Goal: Navigation & Orientation: Find specific page/section

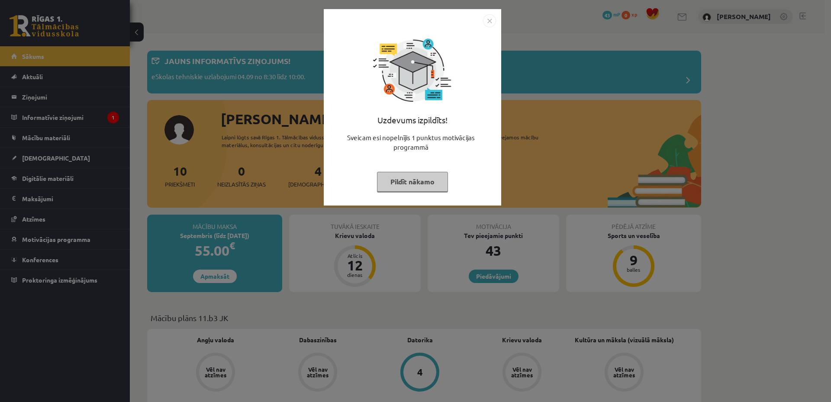
click at [426, 179] on button "Pildīt nākamo" at bounding box center [412, 182] width 71 height 20
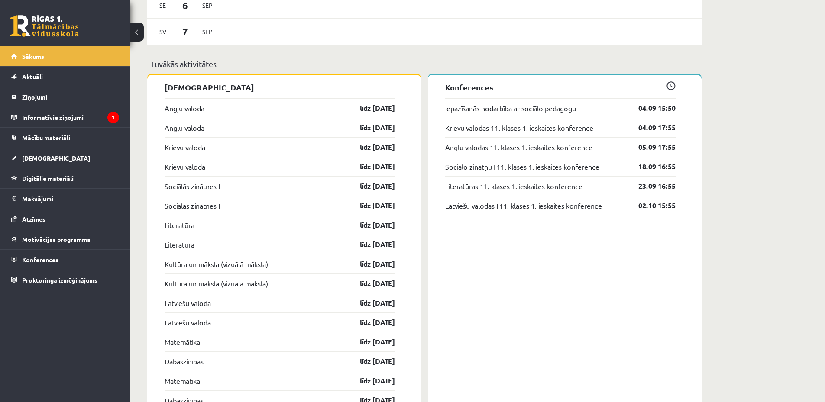
scroll to position [462, 0]
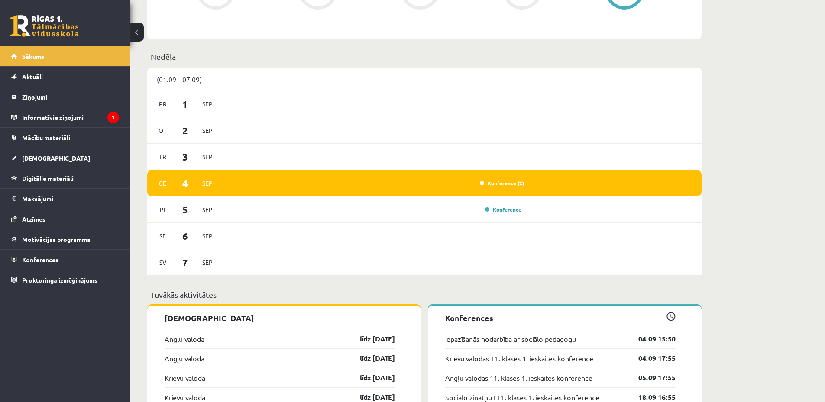
click at [508, 183] on link "Konference (2)" at bounding box center [502, 183] width 44 height 7
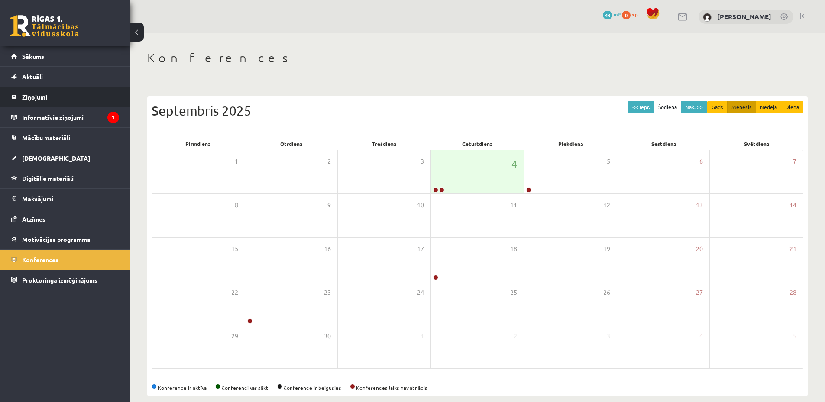
click at [44, 97] on legend "Ziņojumi 0" at bounding box center [70, 97] width 97 height 20
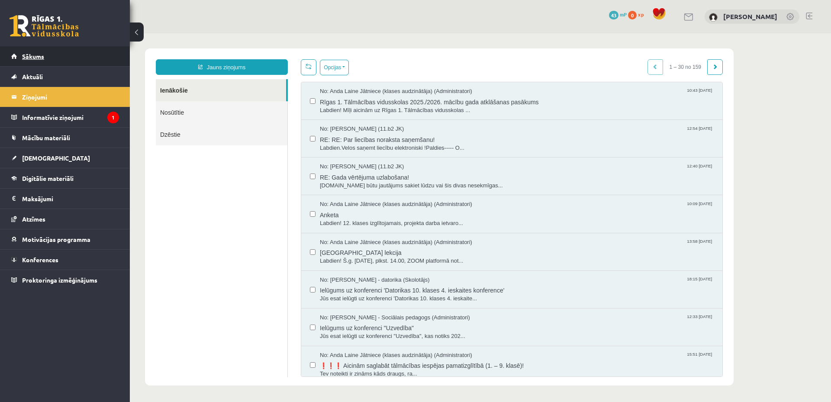
click at [43, 61] on link "Sākums" at bounding box center [65, 56] width 108 height 20
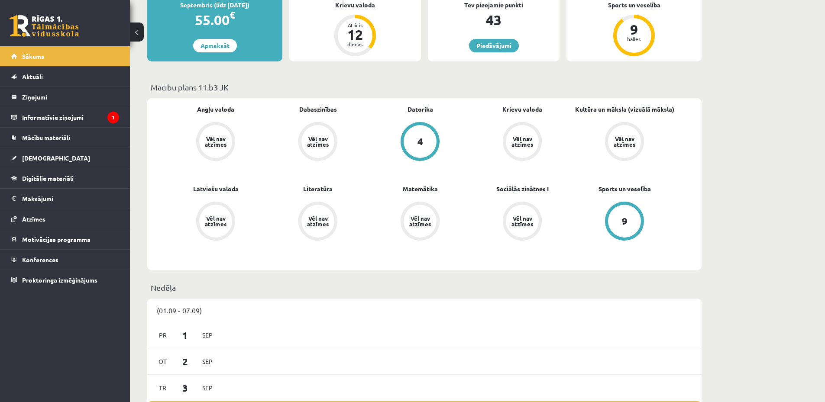
scroll to position [462, 0]
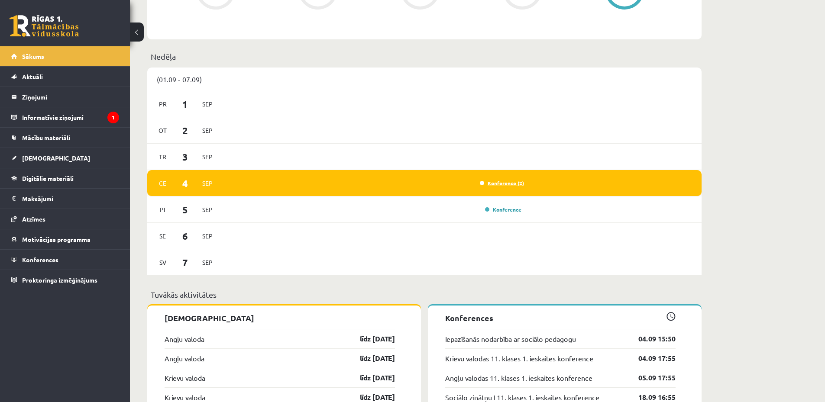
click at [500, 184] on link "Konference (2)" at bounding box center [502, 183] width 44 height 7
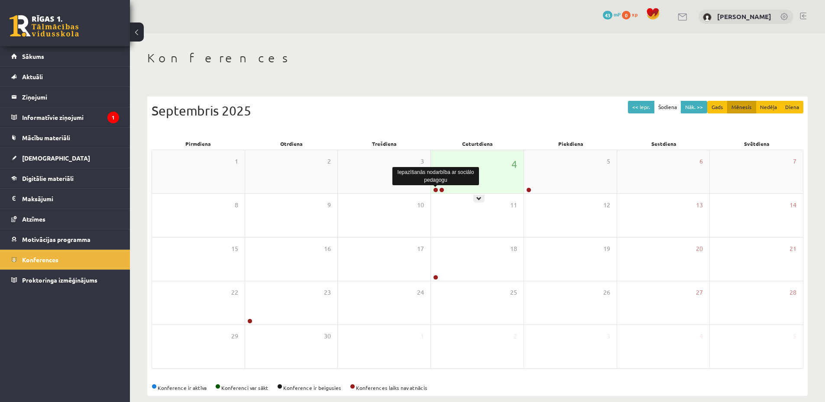
click at [436, 192] on link at bounding box center [435, 189] width 5 height 5
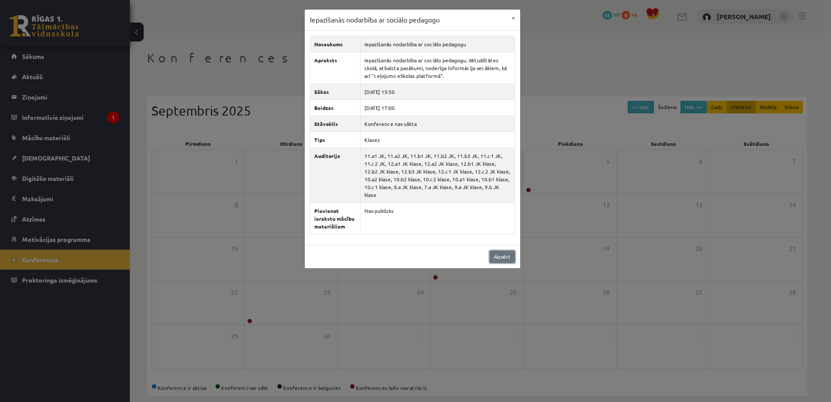
click at [501, 251] on link "Aizvērt" at bounding box center [503, 257] width 26 height 13
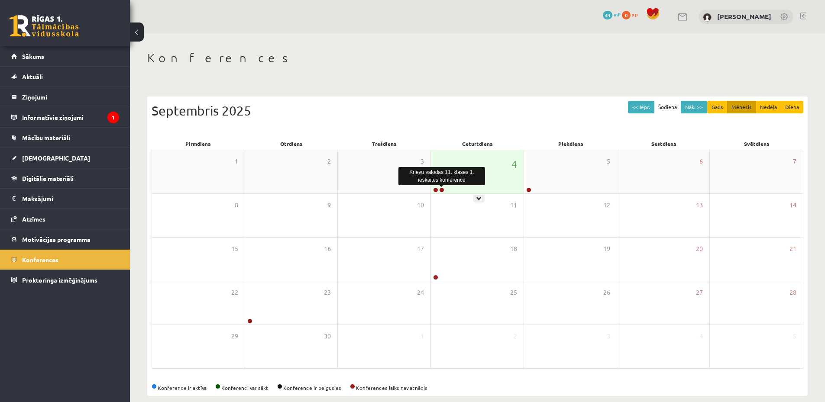
click at [442, 190] on link at bounding box center [441, 189] width 5 height 5
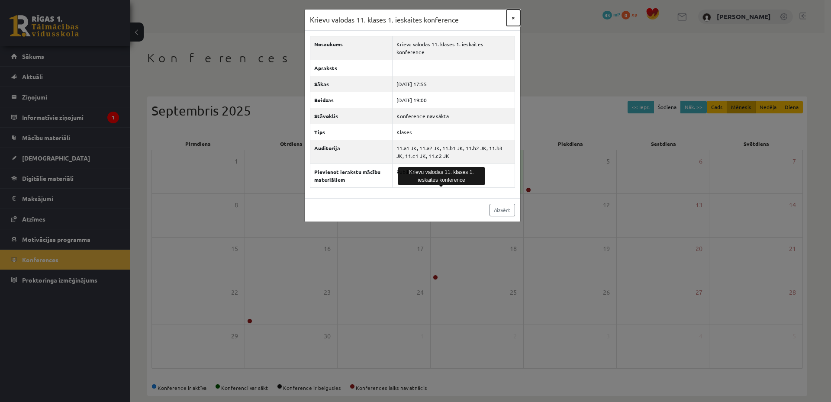
click at [511, 19] on button "×" at bounding box center [513, 18] width 14 height 16
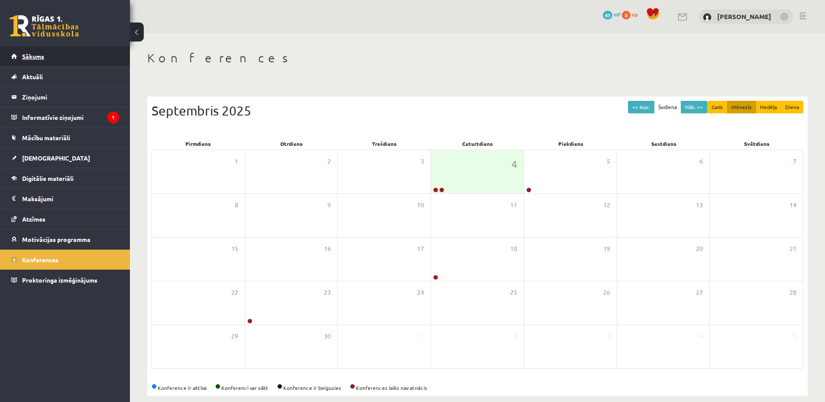
click at [45, 56] on link "Sākums" at bounding box center [65, 56] width 108 height 20
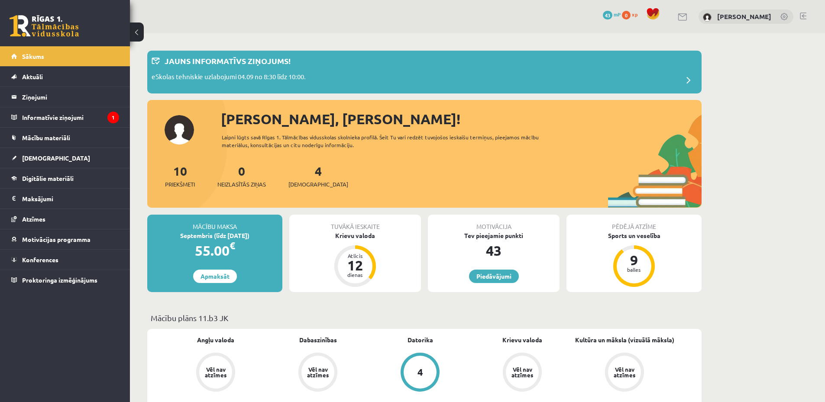
click at [804, 13] on link at bounding box center [802, 16] width 6 height 7
